Goal: Communication & Community: Connect with others

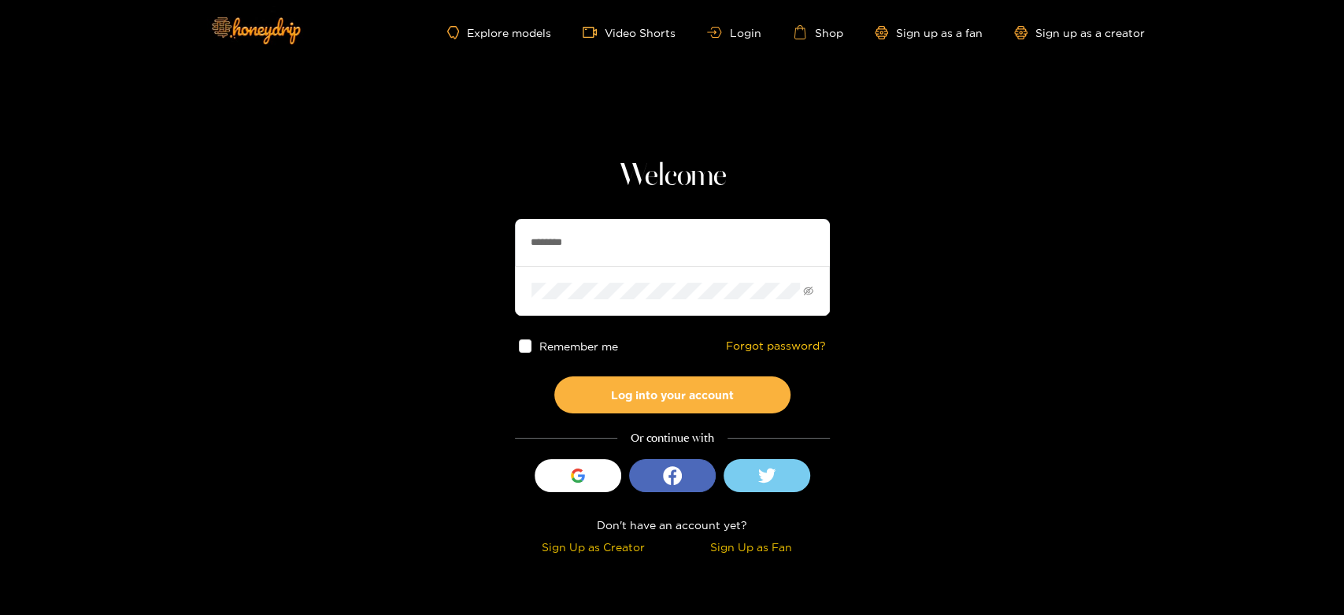
drag, startPoint x: 605, startPoint y: 250, endPoint x: 471, endPoint y: 250, distance: 133.8
click at [471, 250] on section "Welcome ******** Remember me Forgot password? Log into your account Or continue…" at bounding box center [672, 280] width 1344 height 560
paste input "*"
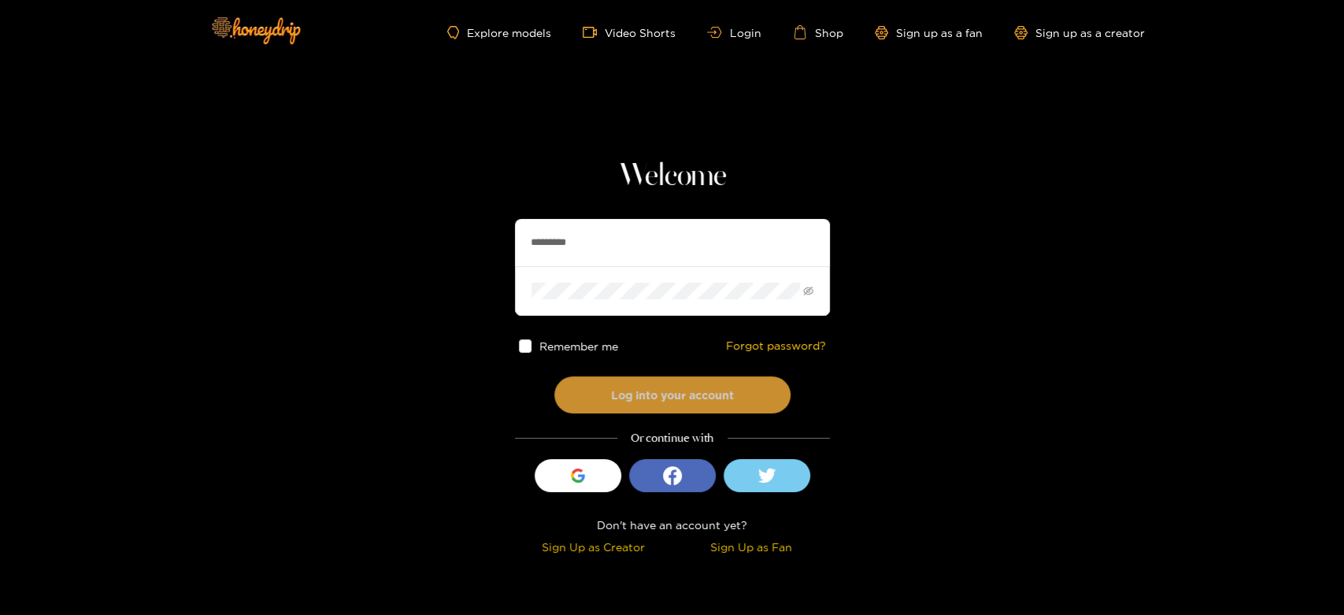
type input "*********"
click at [649, 401] on button "Log into your account" at bounding box center [672, 394] width 236 height 37
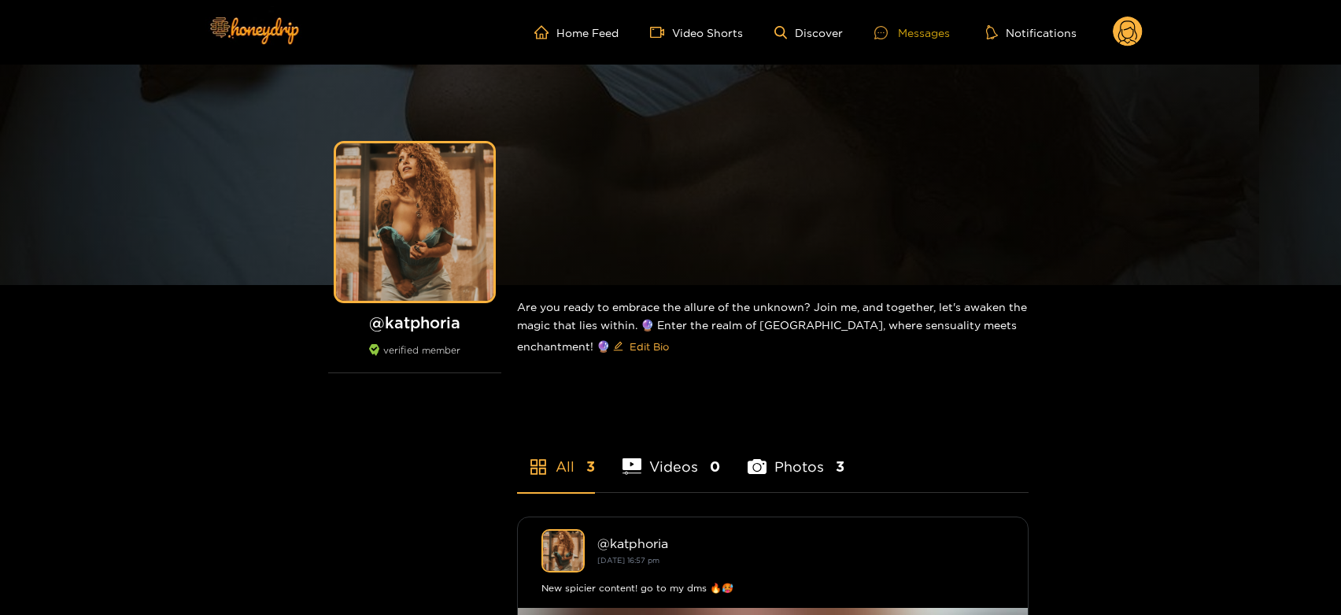
click at [905, 33] on div "Messages" at bounding box center [913, 33] width 76 height 18
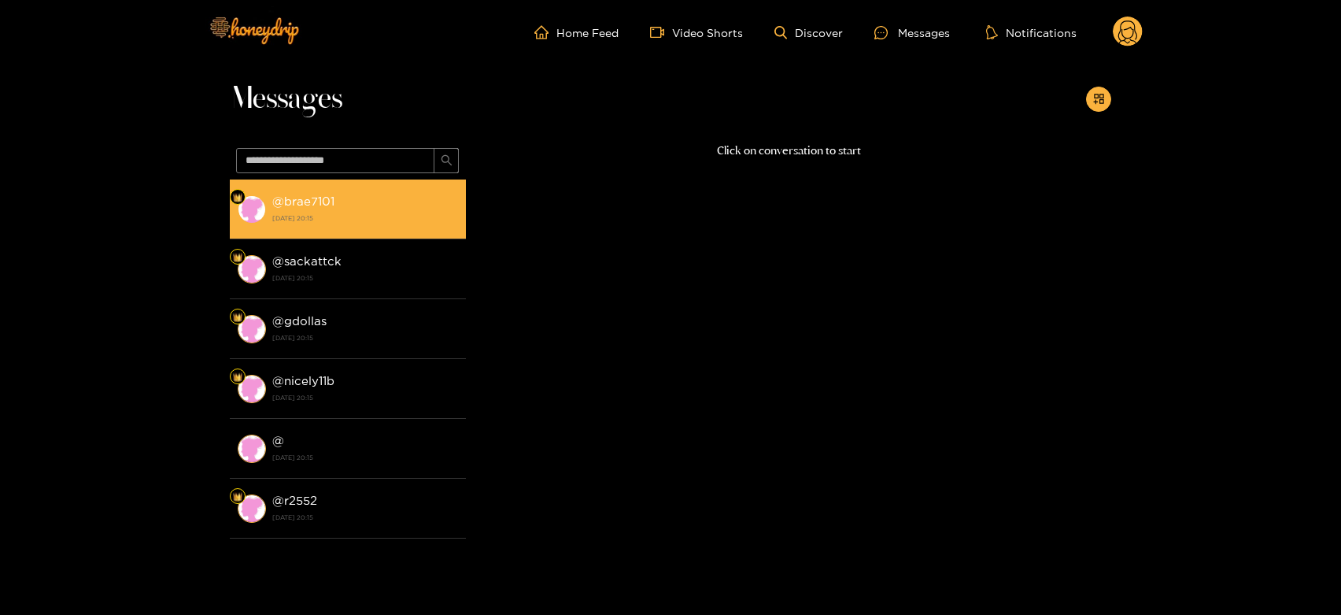
click at [426, 229] on li "@ brae7101 [DATE] 20:15" at bounding box center [348, 209] width 236 height 60
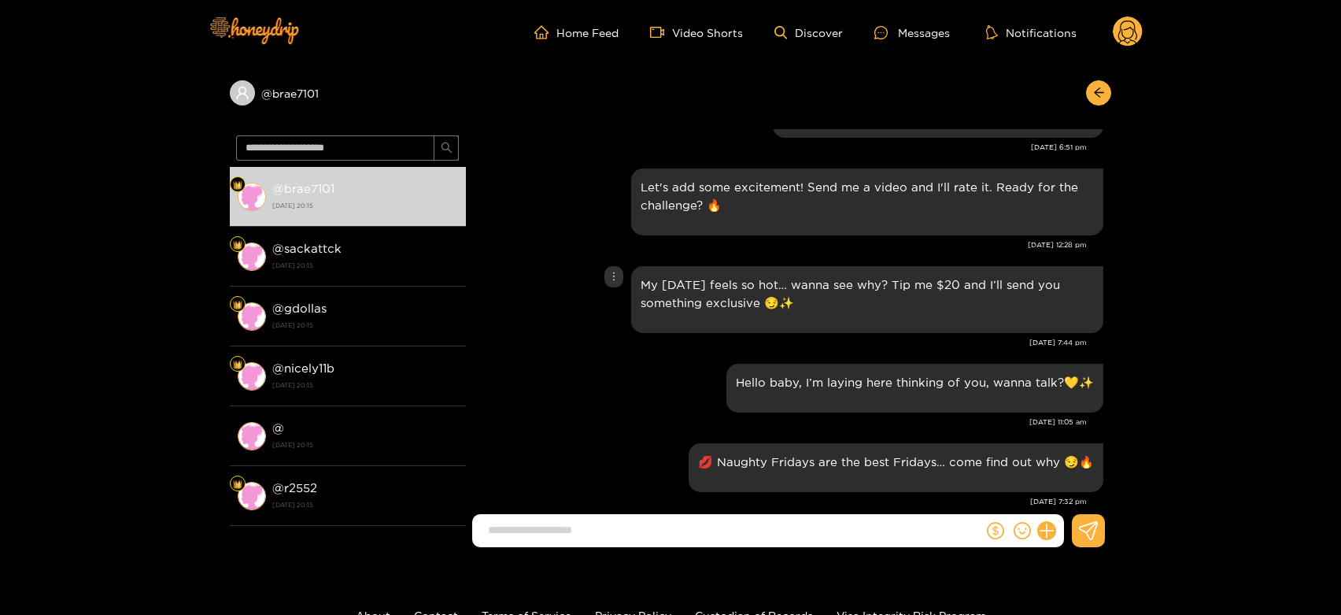
scroll to position [1915, 0]
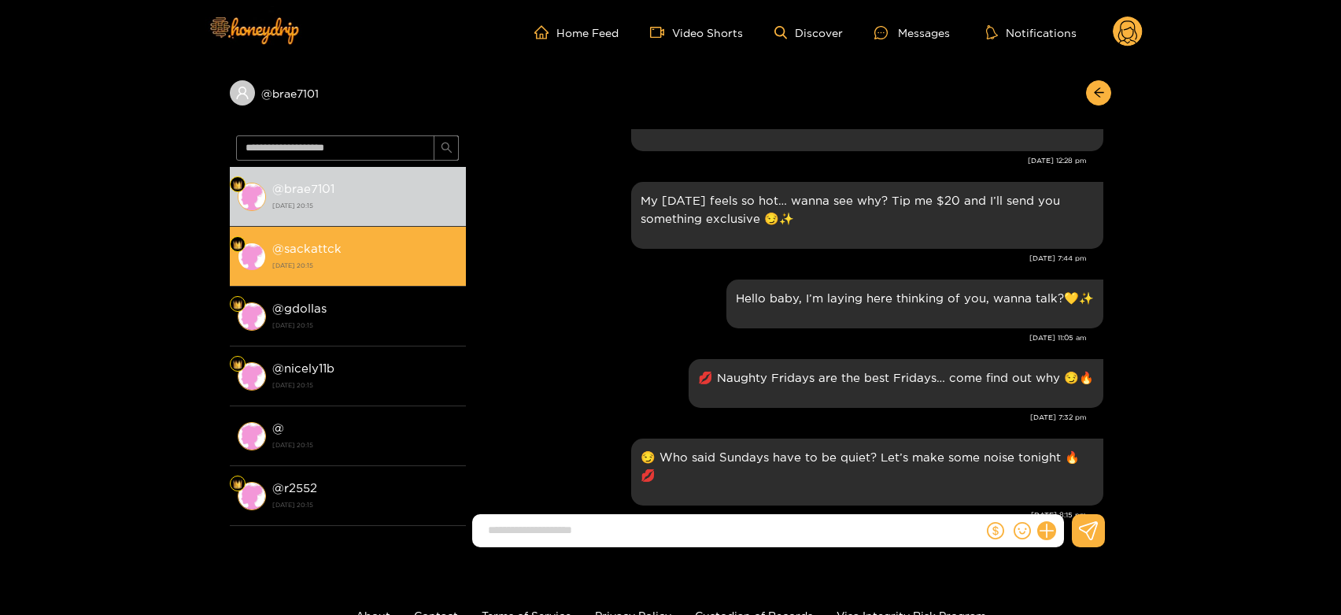
click at [383, 244] on div "@ sackattck [DATE] 20:15" at bounding box center [365, 256] width 186 height 35
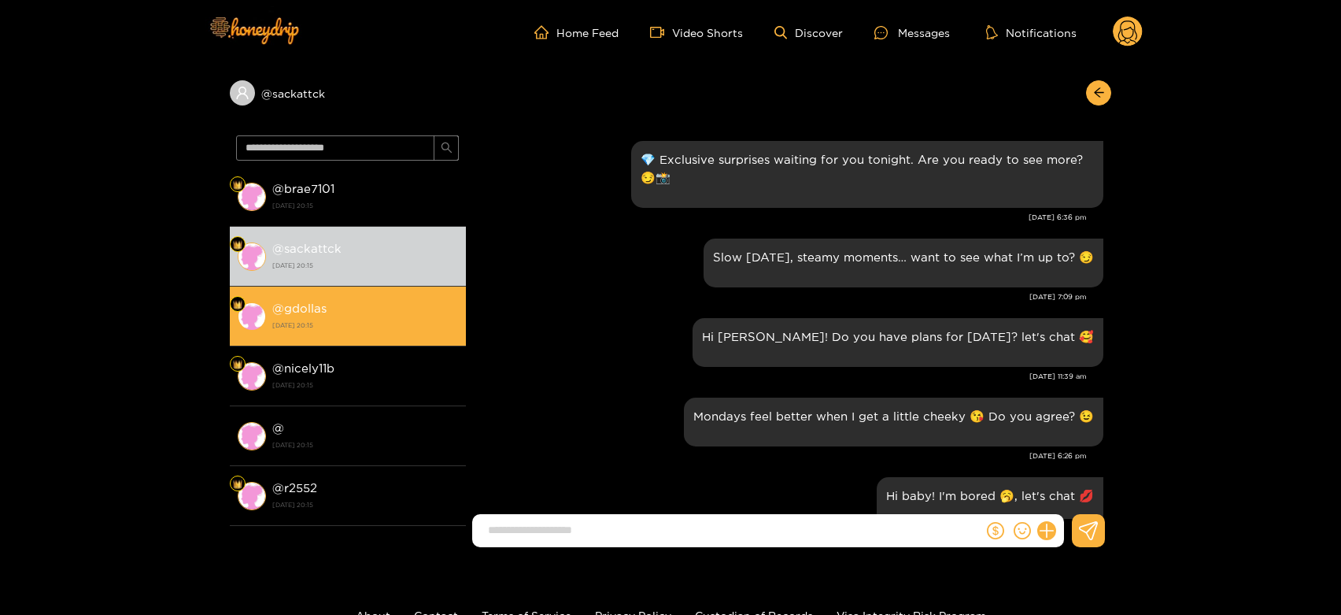
scroll to position [1915, 0]
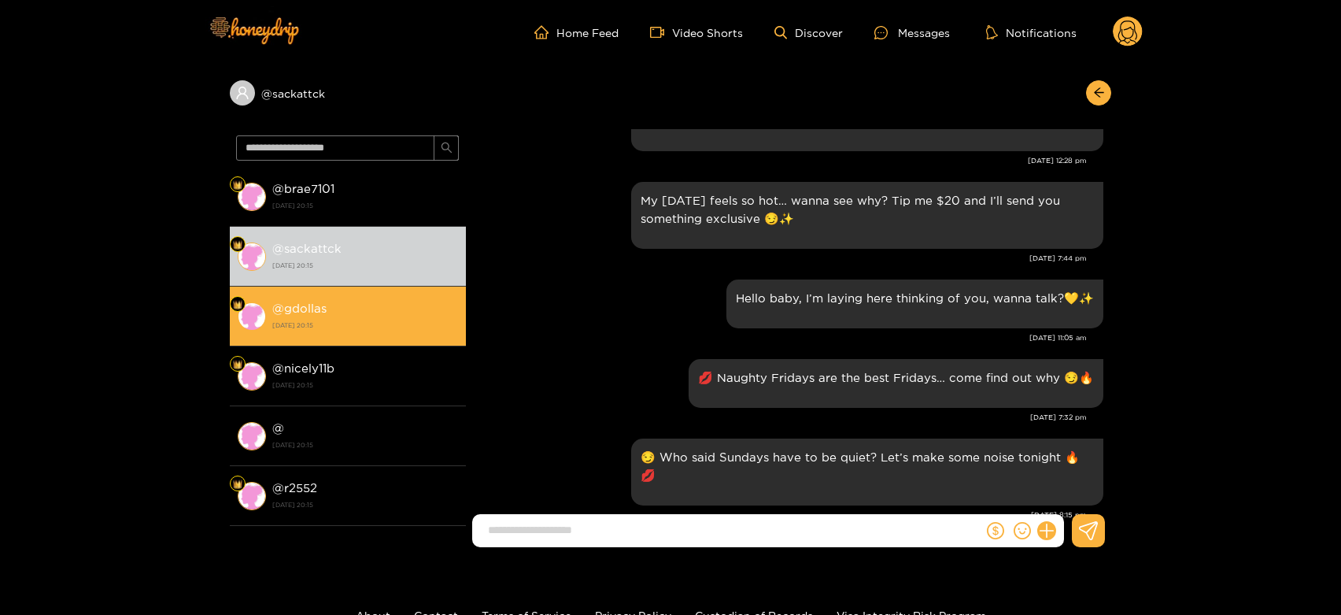
click at [349, 299] on div "@ gdollas [DATE] 20:15" at bounding box center [365, 315] width 186 height 35
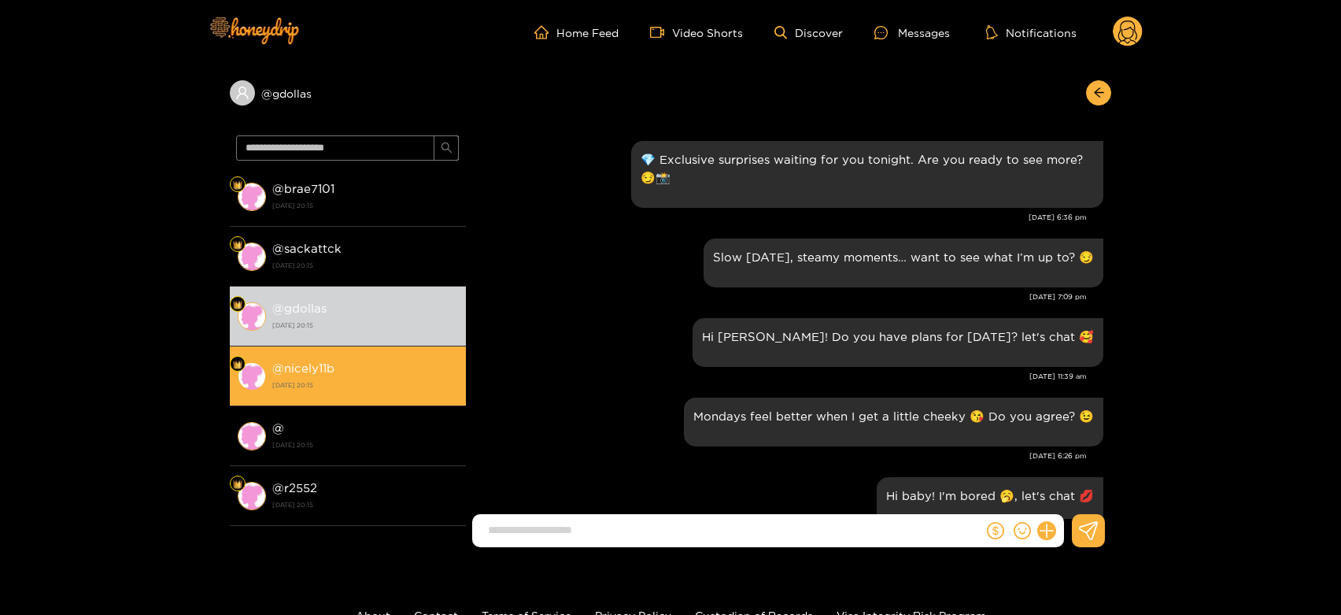
scroll to position [1915, 0]
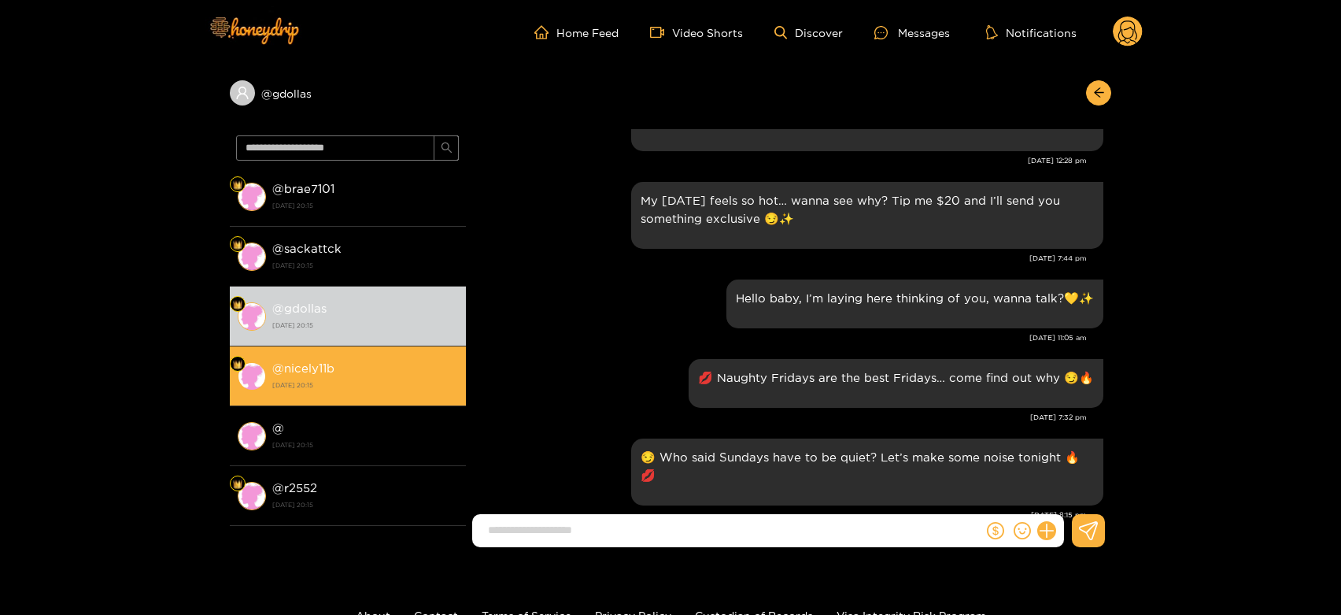
click at [339, 365] on div "@ nicely11b [DATE] 20:15" at bounding box center [365, 375] width 186 height 35
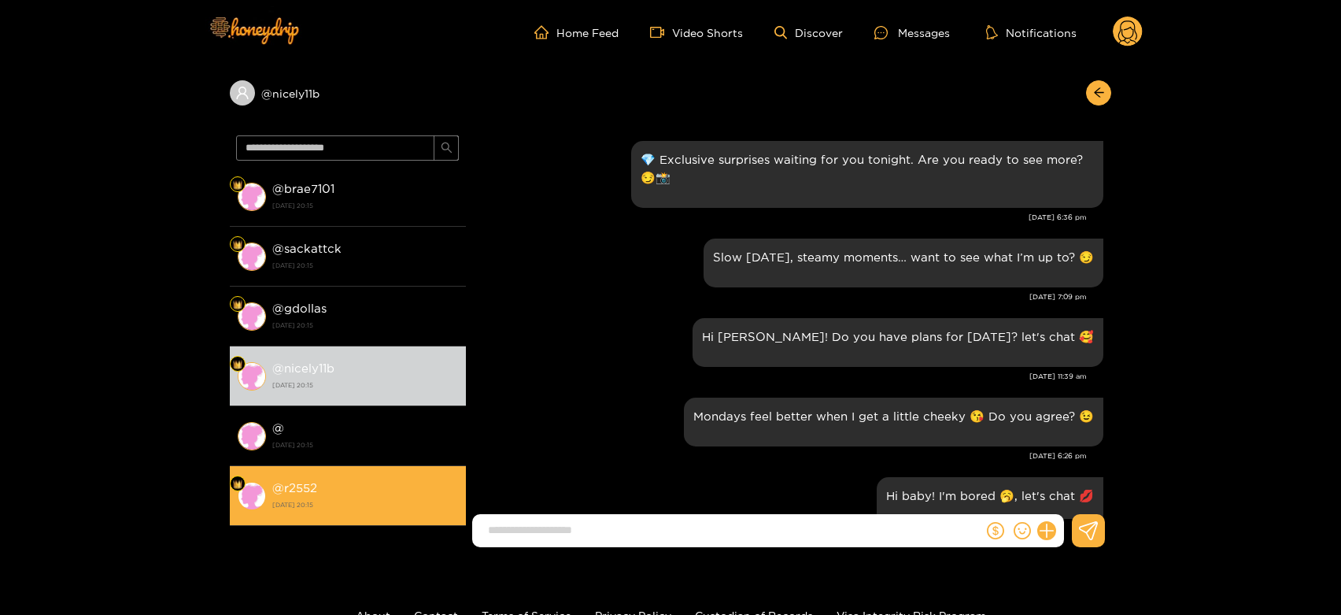
scroll to position [1915, 0]
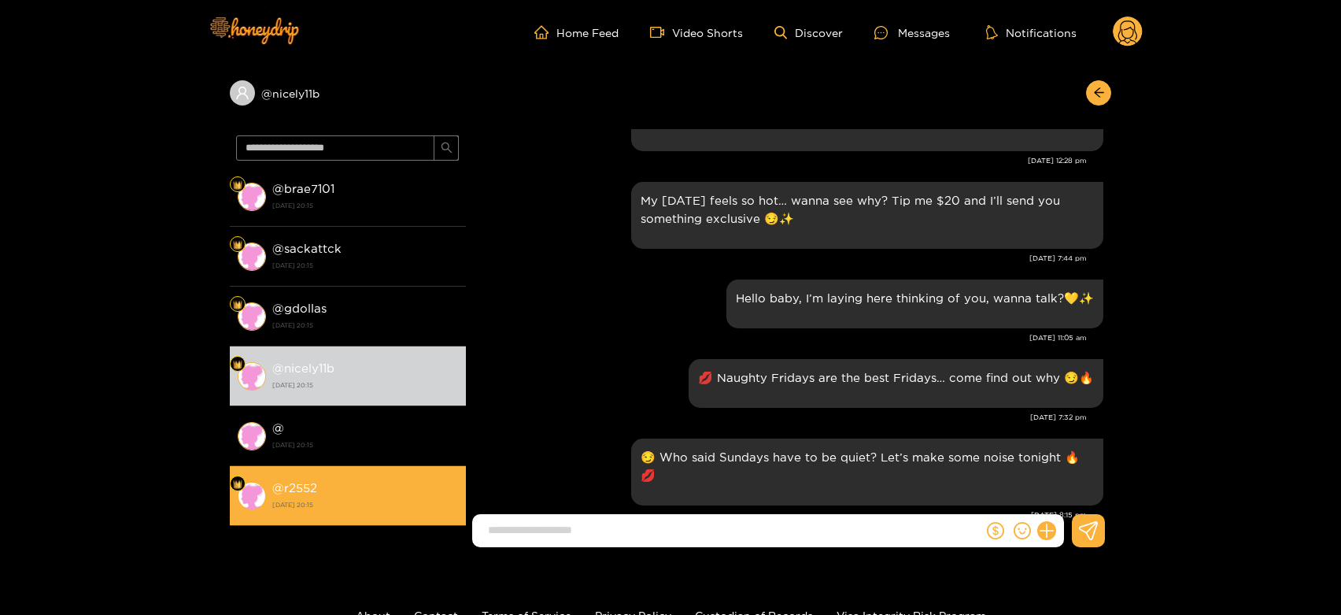
click at [342, 478] on div "@ r2552 [DATE] 20:15" at bounding box center [365, 495] width 186 height 35
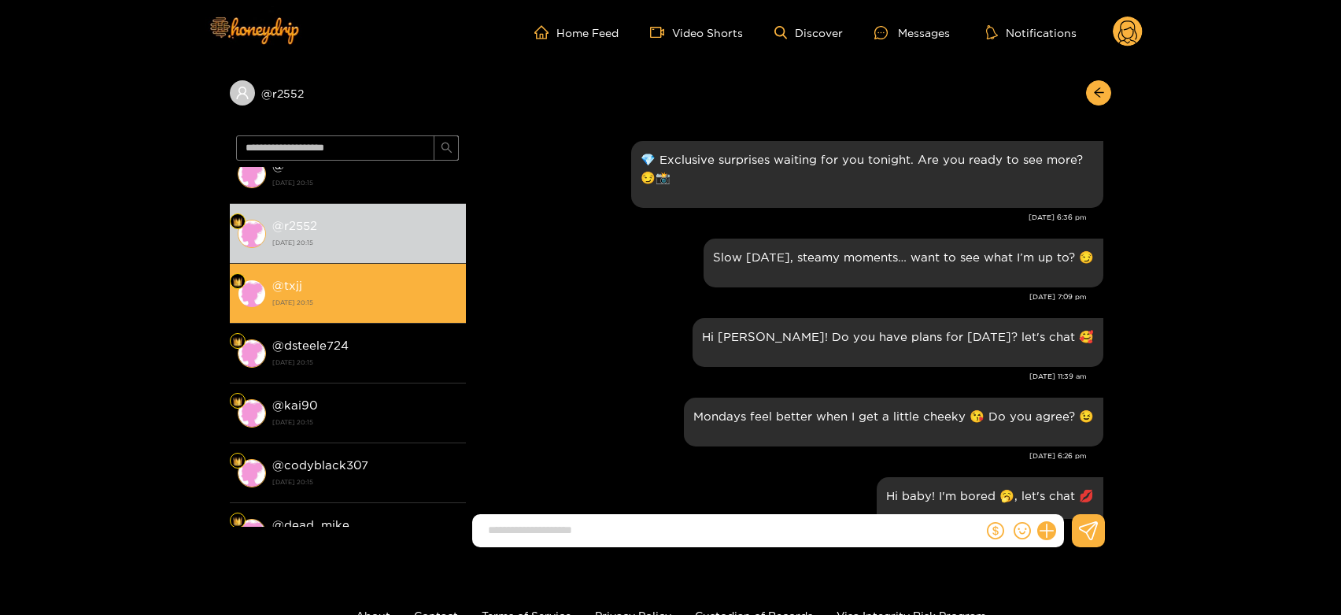
scroll to position [1915, 0]
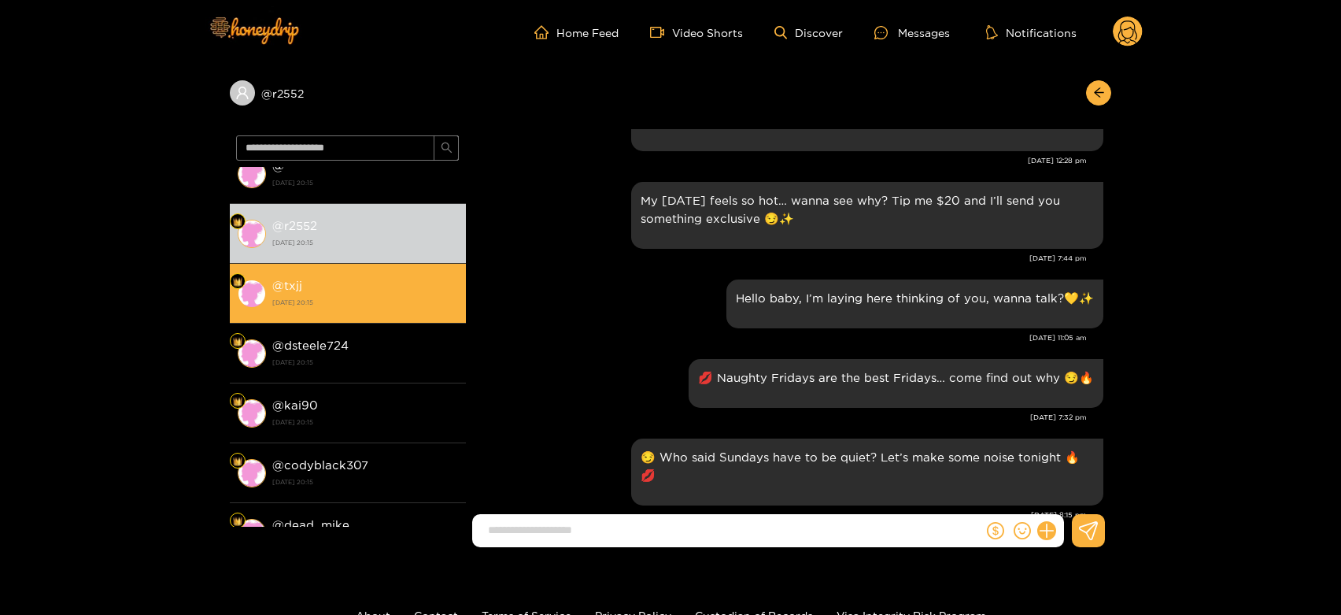
click at [353, 292] on div "@ txjj [DATE] 20:15" at bounding box center [365, 293] width 186 height 35
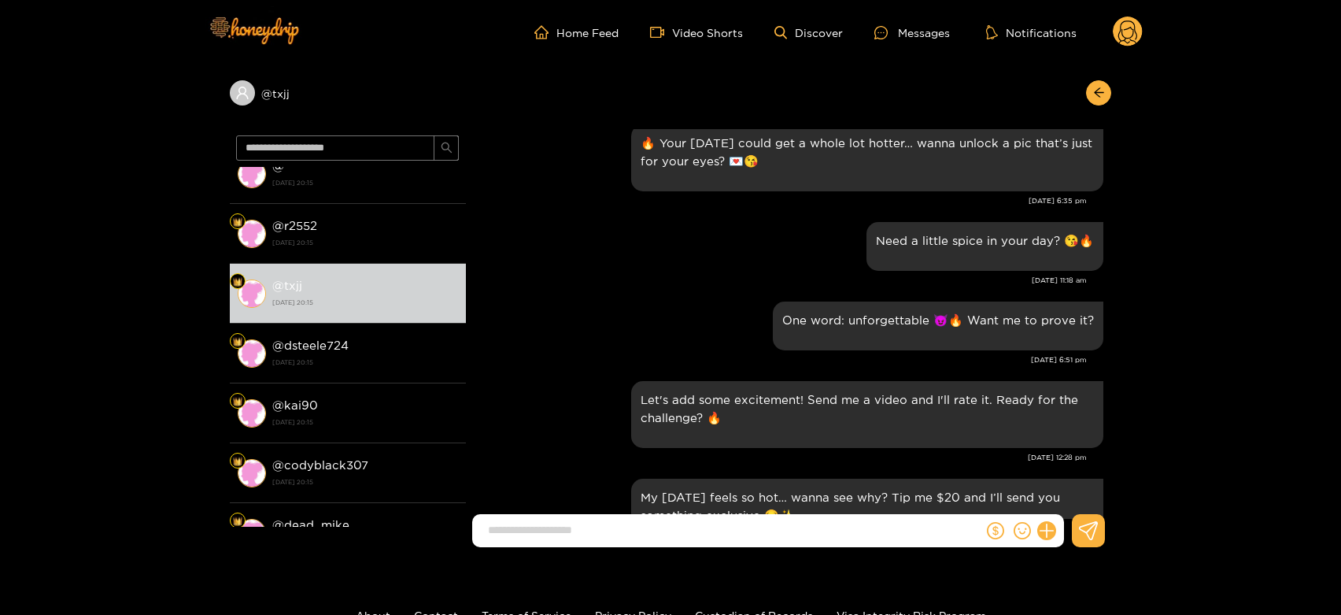
scroll to position [1409, 0]
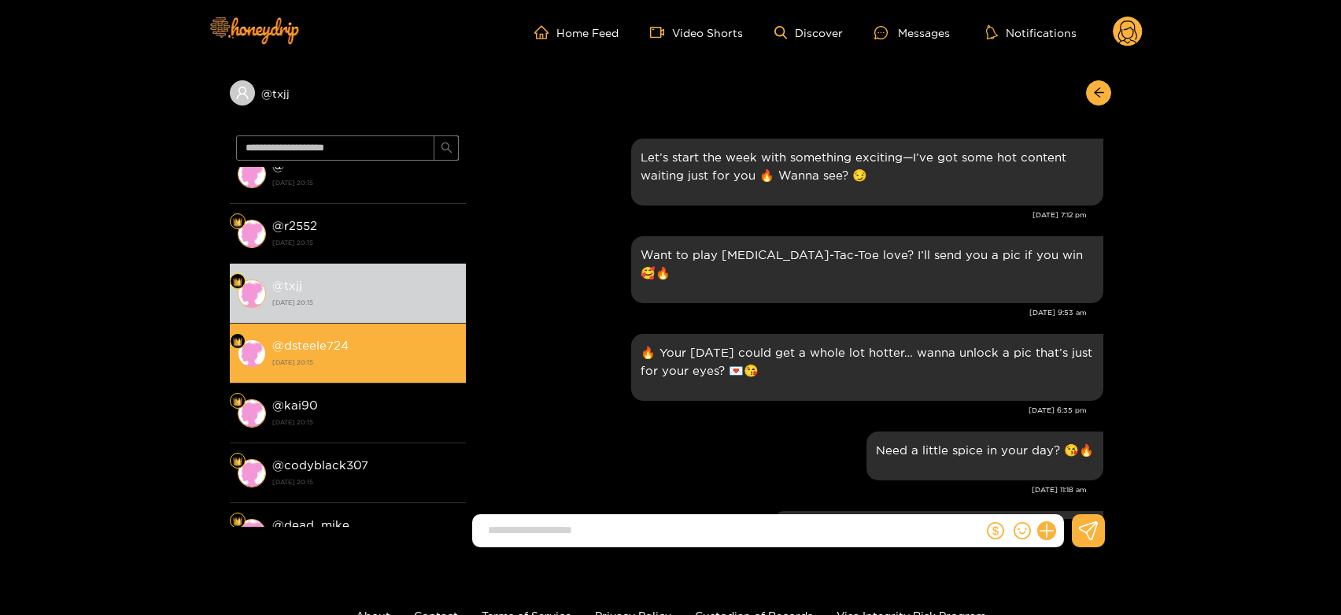
click at [340, 340] on strong "@ dsteele724" at bounding box center [310, 345] width 76 height 13
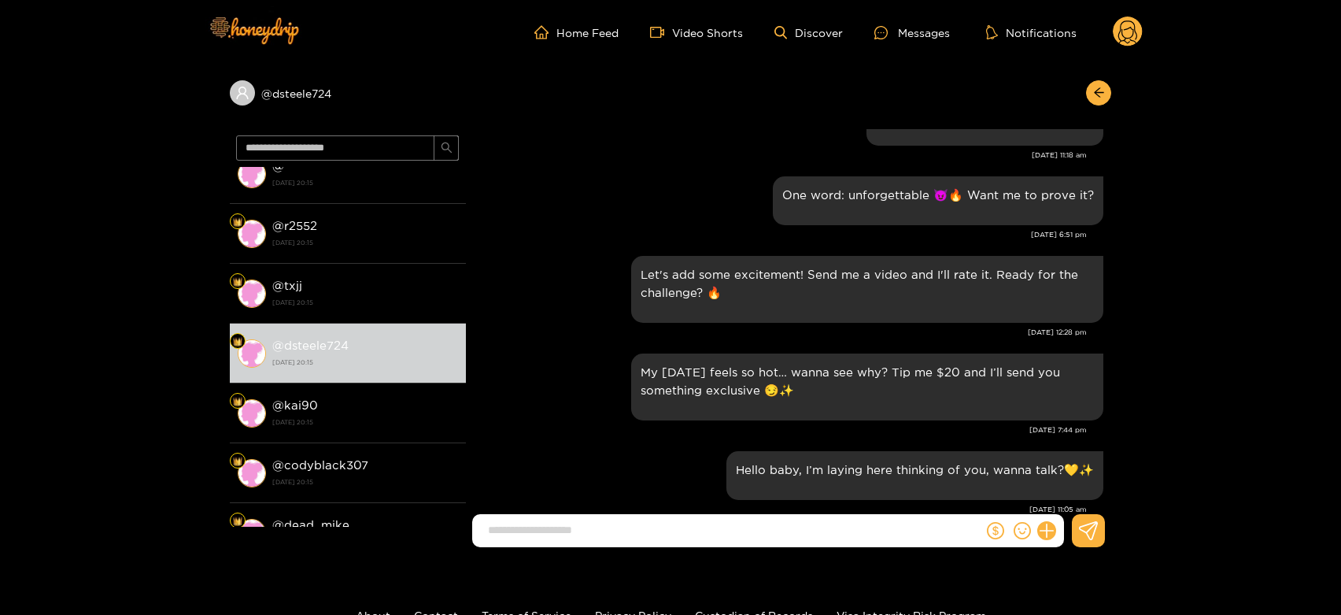
scroll to position [1655, 0]
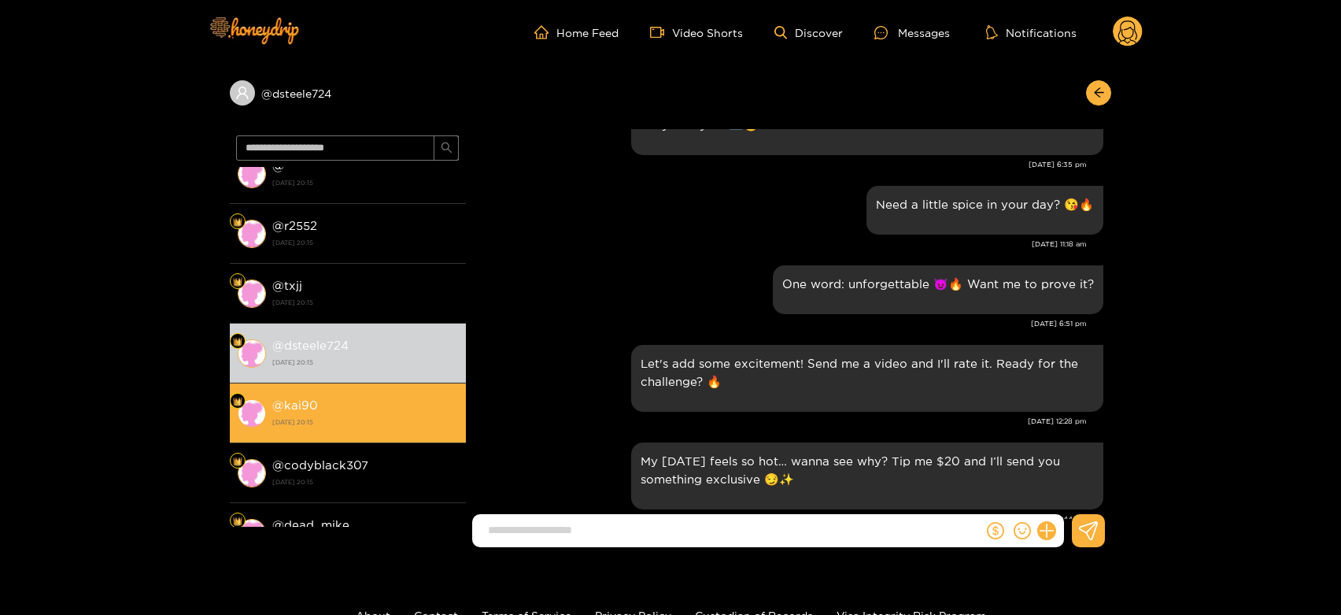
click at [384, 398] on div "@ kai90 [DATE] 20:15" at bounding box center [365, 412] width 186 height 35
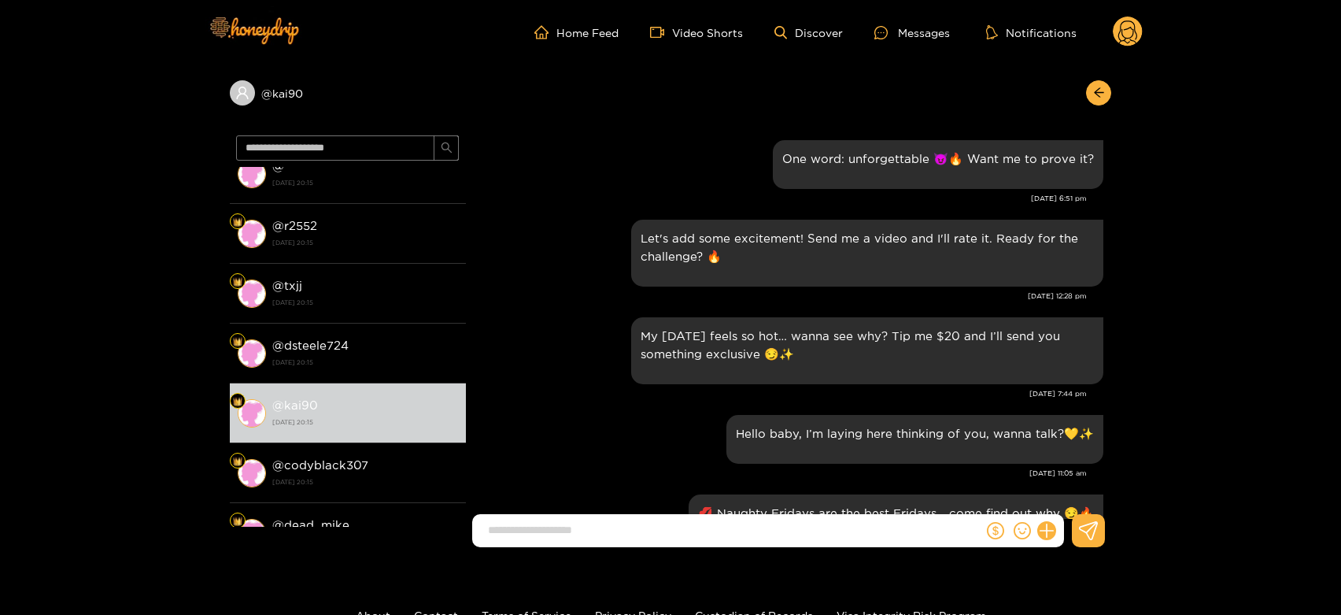
scroll to position [1789, 0]
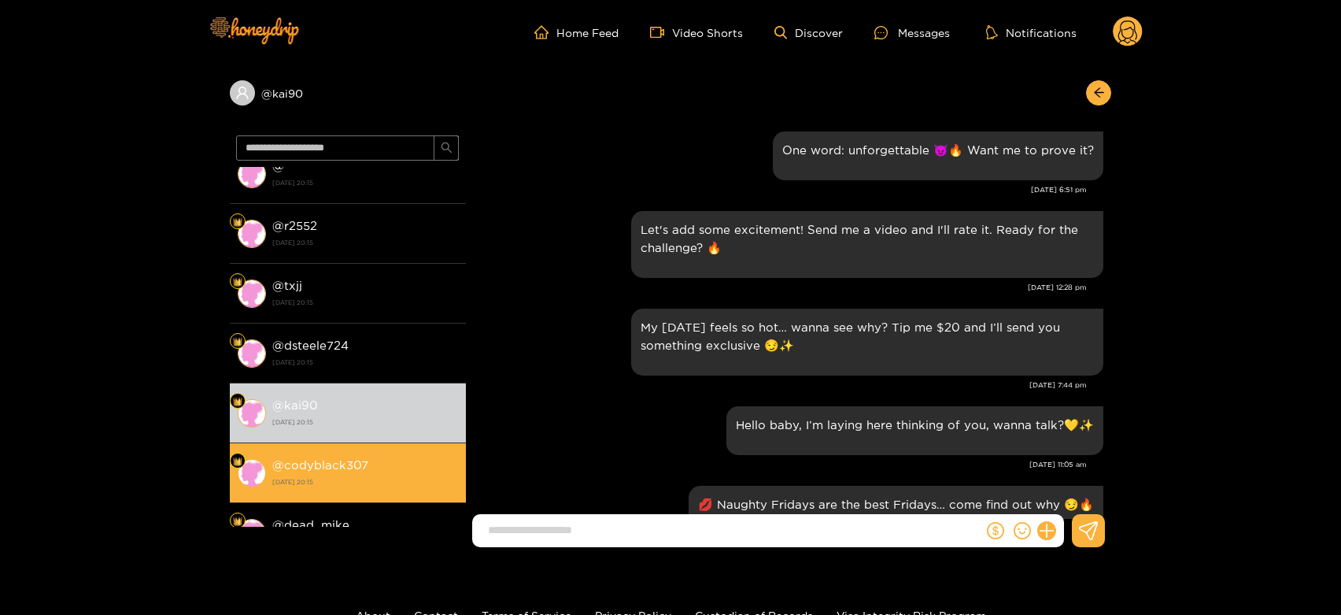
click at [428, 452] on li "@ codyblack307 [DATE] 20:15" at bounding box center [348, 473] width 236 height 60
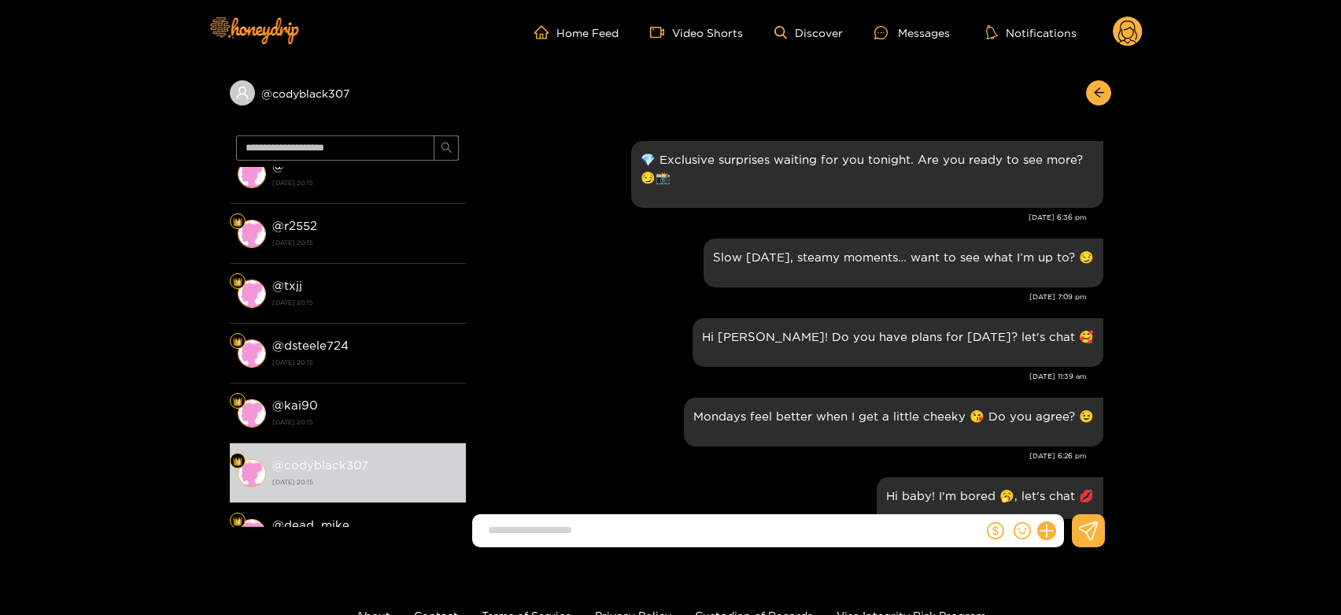
scroll to position [1915, 0]
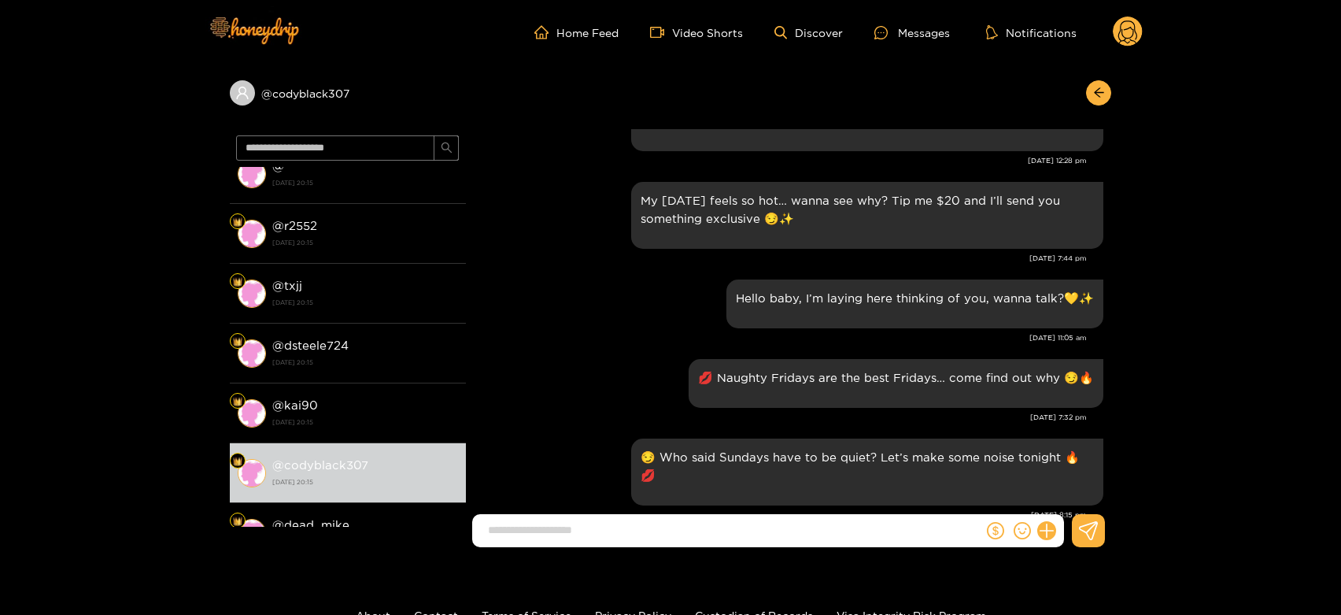
click at [1123, 21] on circle at bounding box center [1128, 32] width 30 height 30
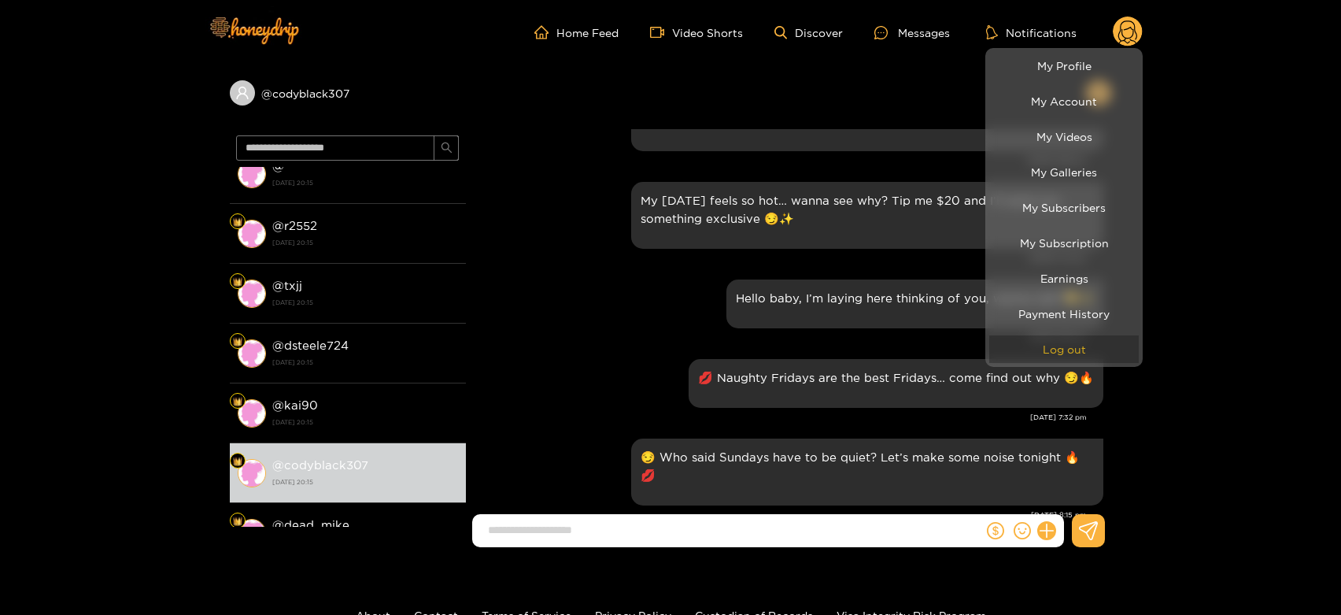
click at [1030, 353] on button "Log out" at bounding box center [1065, 349] width 150 height 28
